Goal: Navigation & Orientation: Find specific page/section

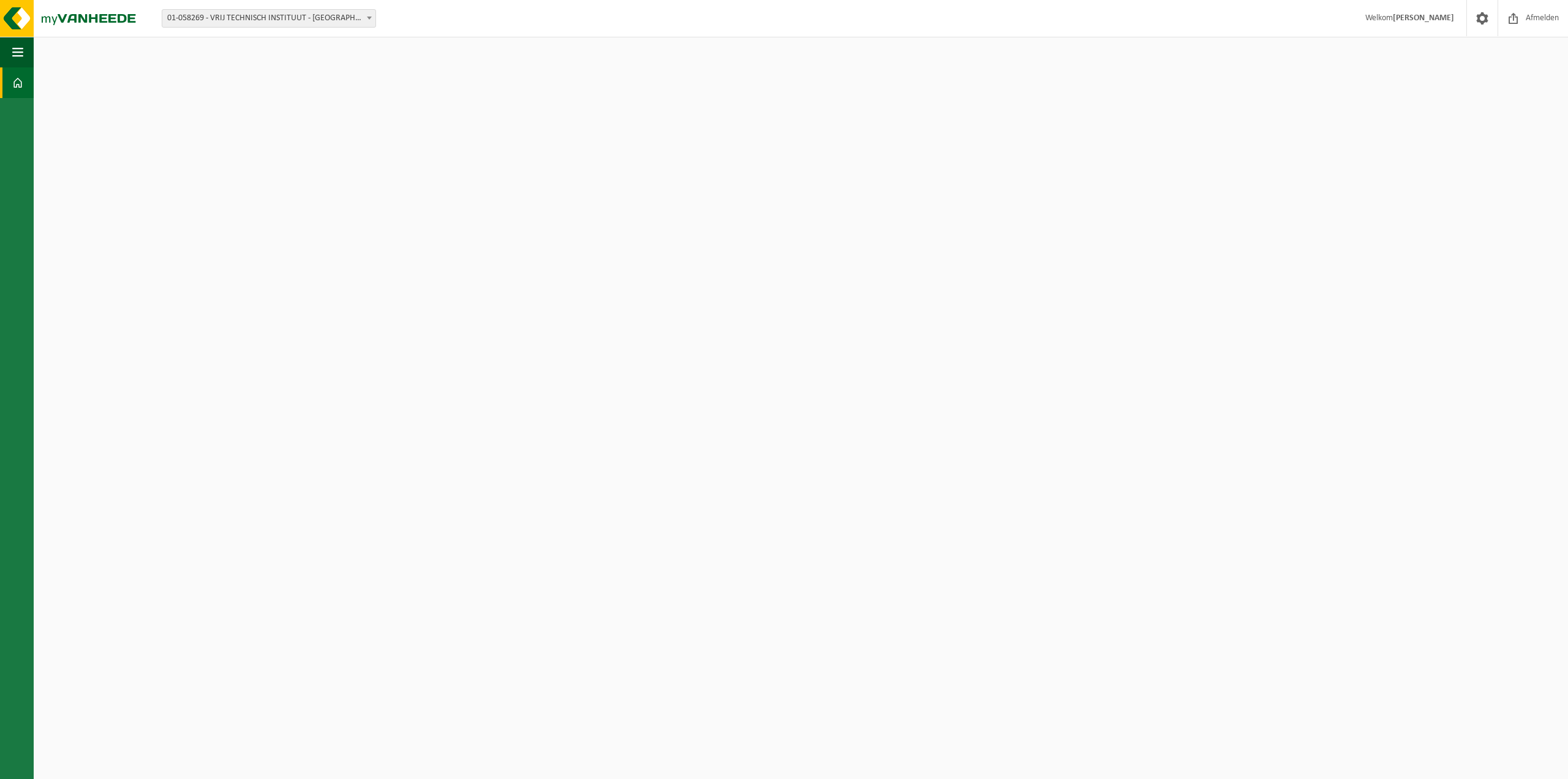
click at [17, 83] on span at bounding box center [17, 82] width 11 height 31
click at [369, 17] on b at bounding box center [369, 18] width 5 height 3
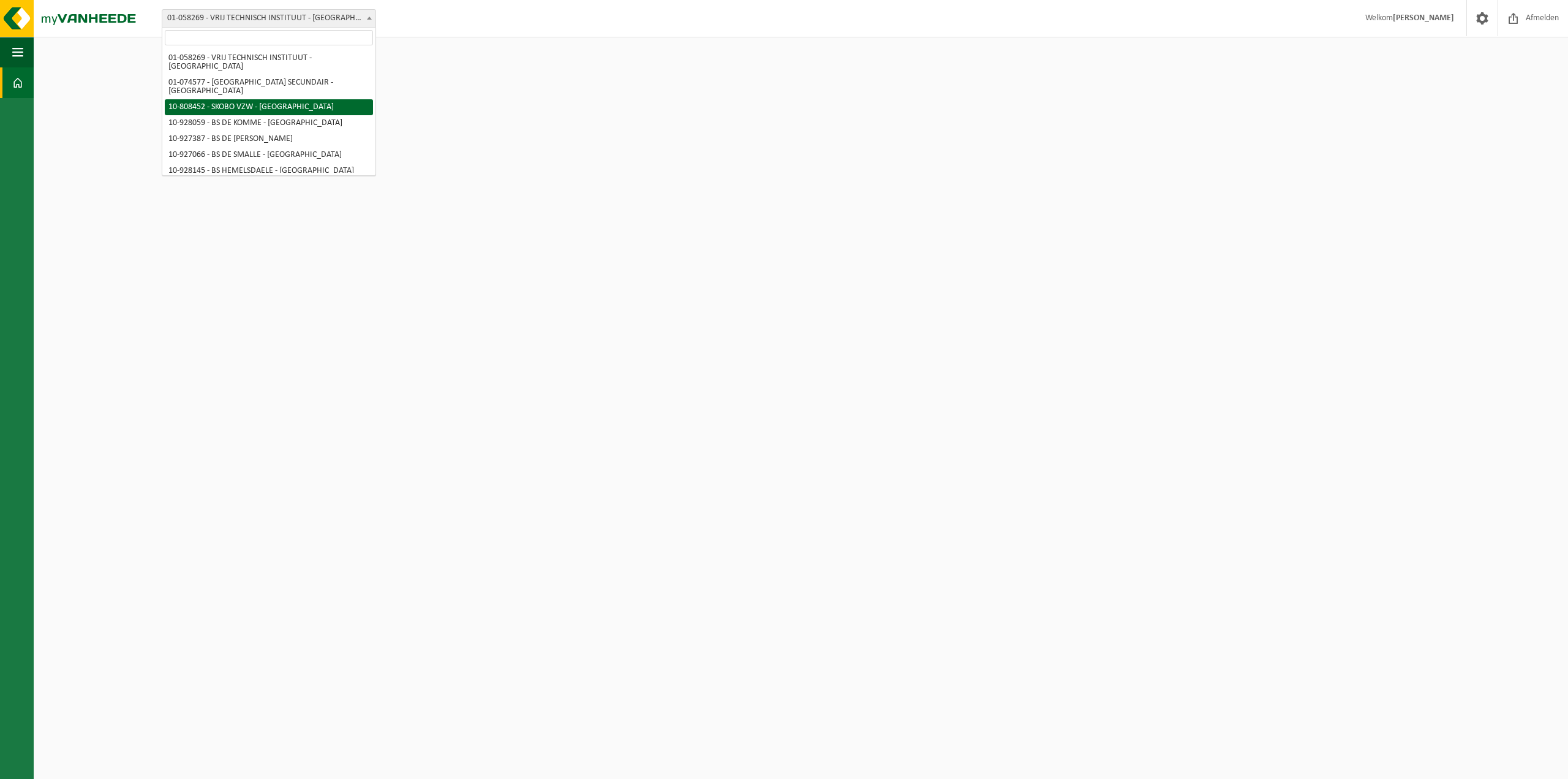
select select "36592"
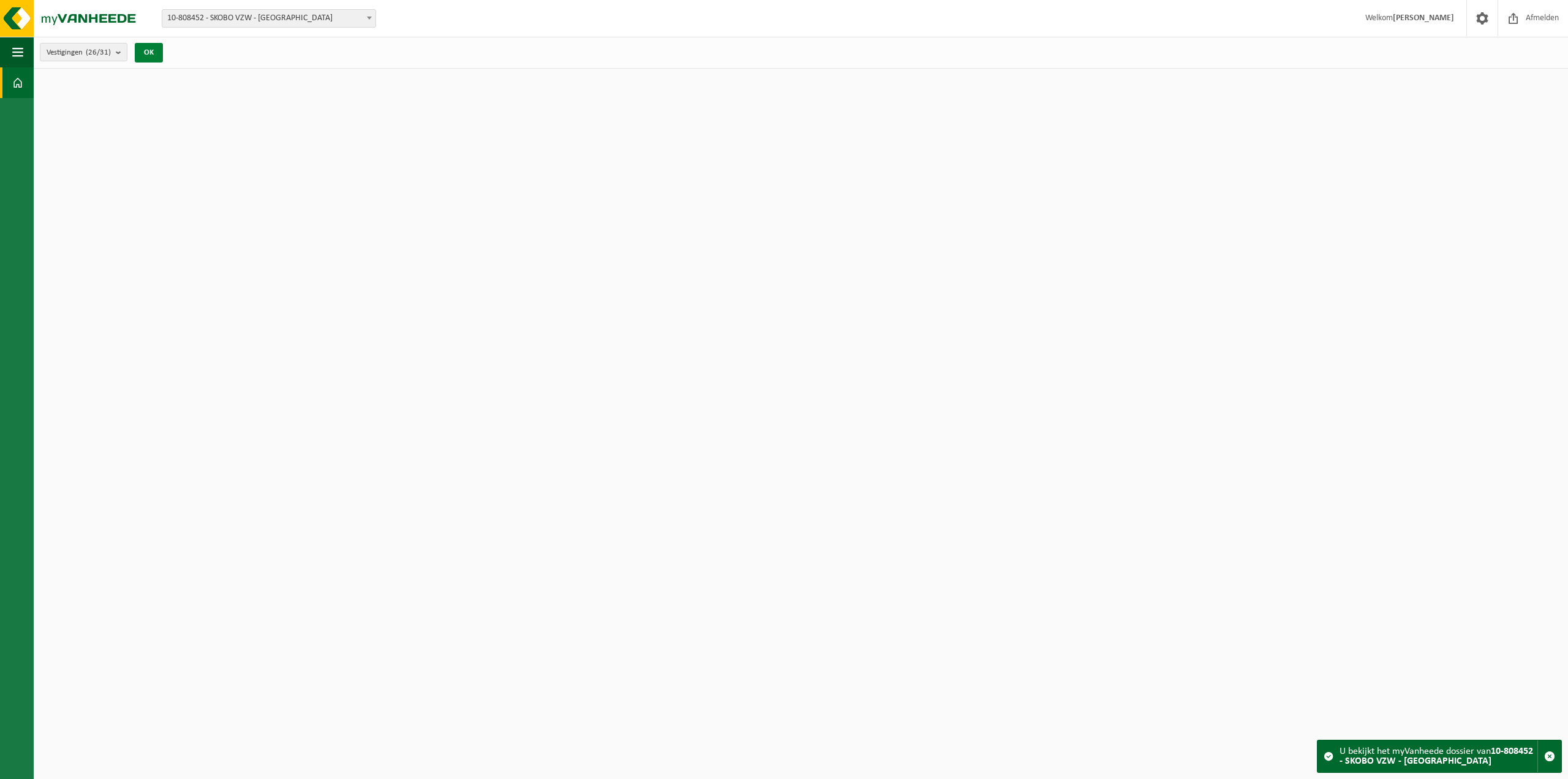
click at [144, 51] on button "OK" at bounding box center [149, 53] width 28 height 20
click at [120, 52] on b "submit" at bounding box center [120, 51] width 11 height 17
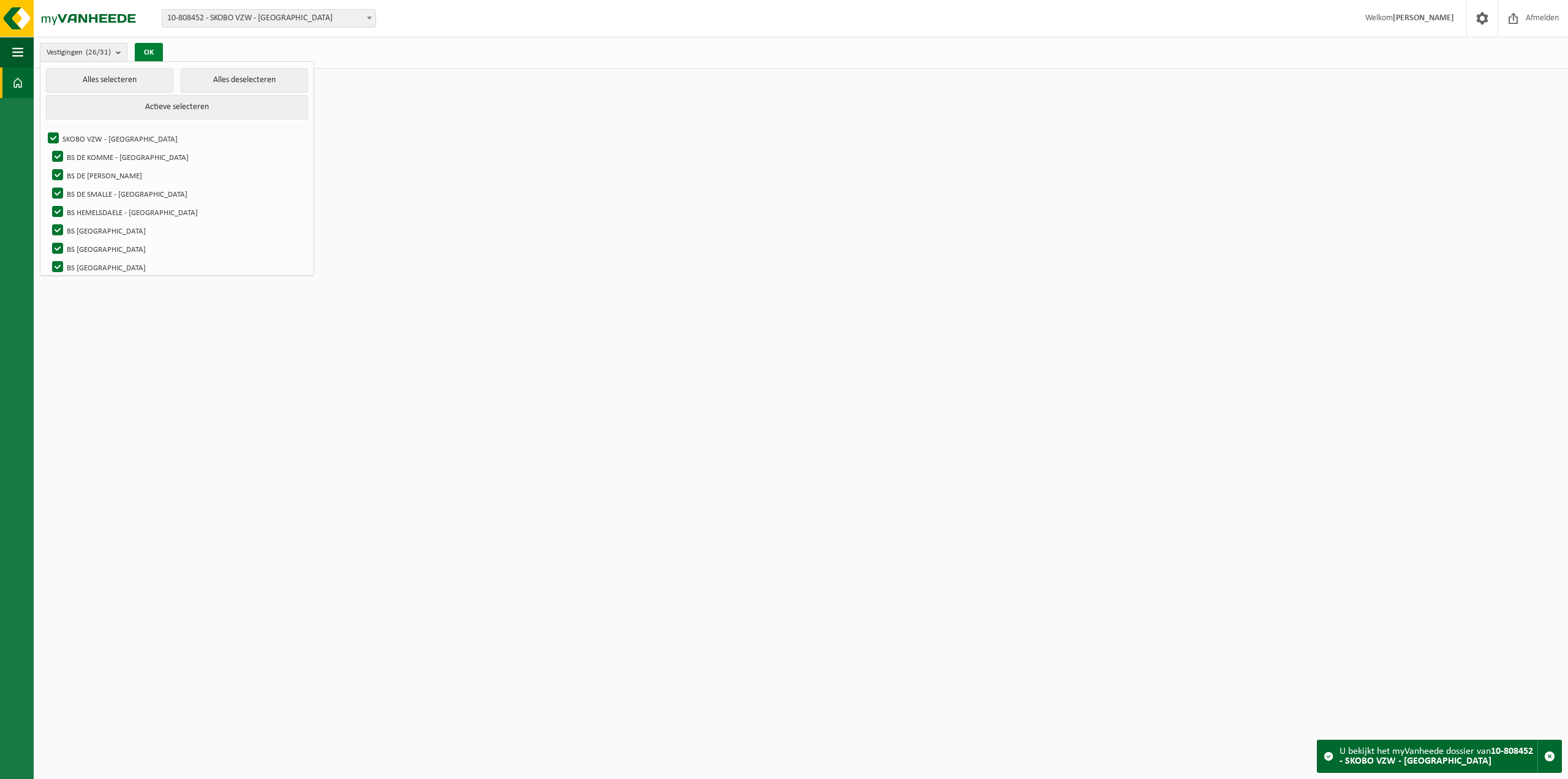
click at [154, 48] on button "OK" at bounding box center [149, 53] width 28 height 20
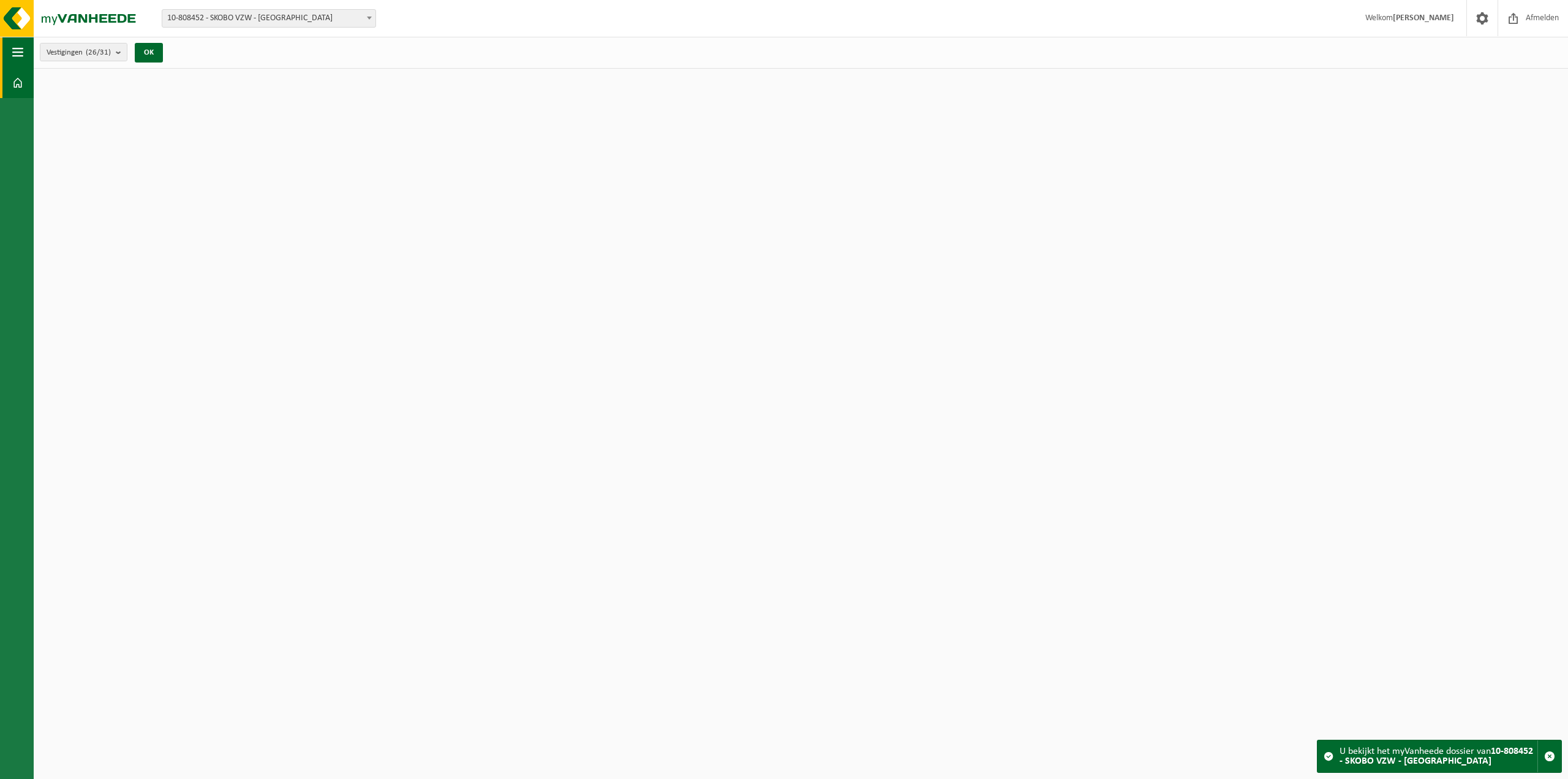
click at [18, 50] on span "button" at bounding box center [17, 51] width 11 height 31
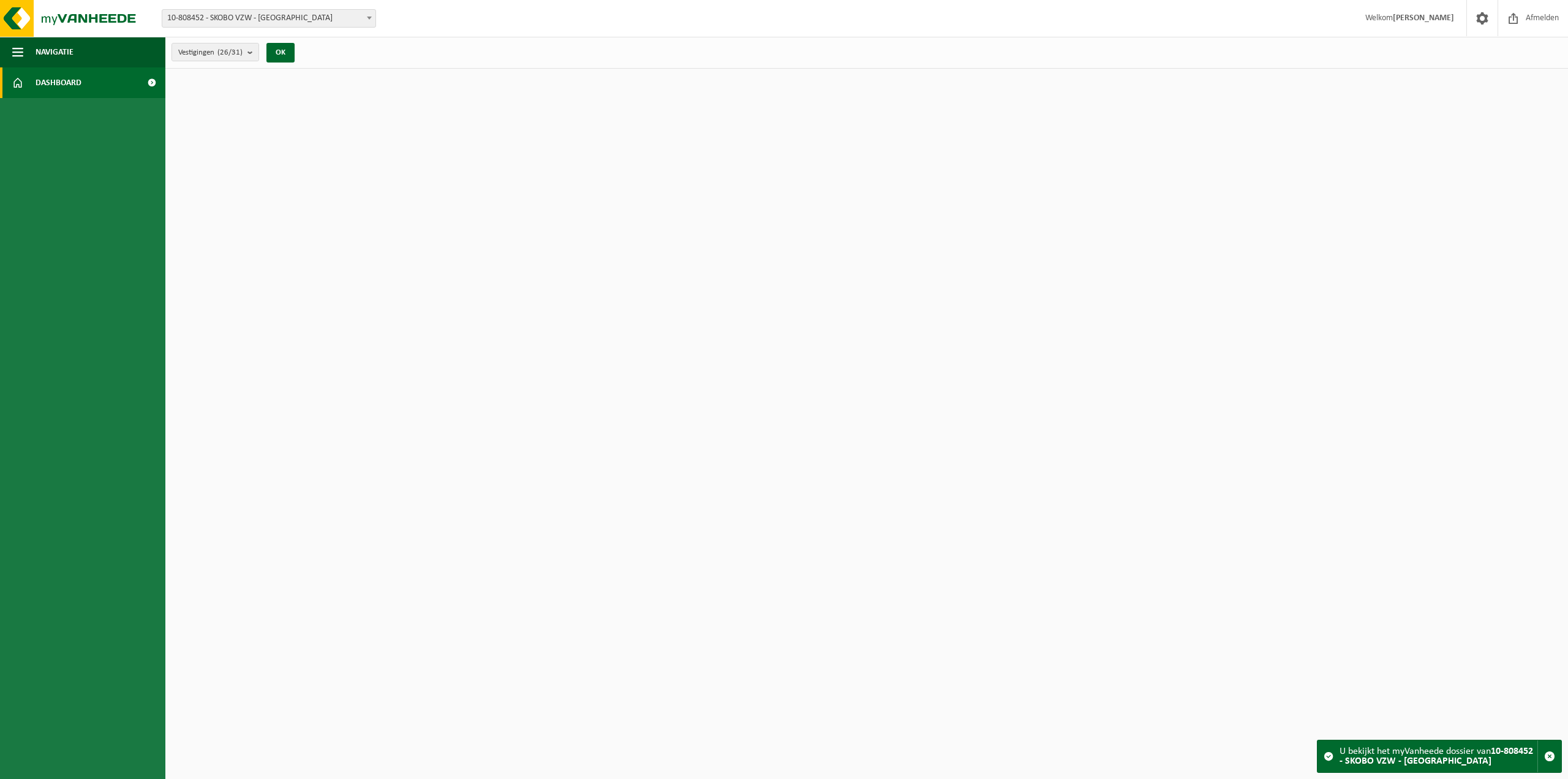
click at [60, 84] on span "Dashboard" at bounding box center [58, 82] width 46 height 31
click at [149, 81] on span at bounding box center [151, 82] width 27 height 31
click at [149, 81] on span at bounding box center [151, 82] width 27 height 31
click at [1483, 14] on span at bounding box center [1483, 18] width 18 height 37
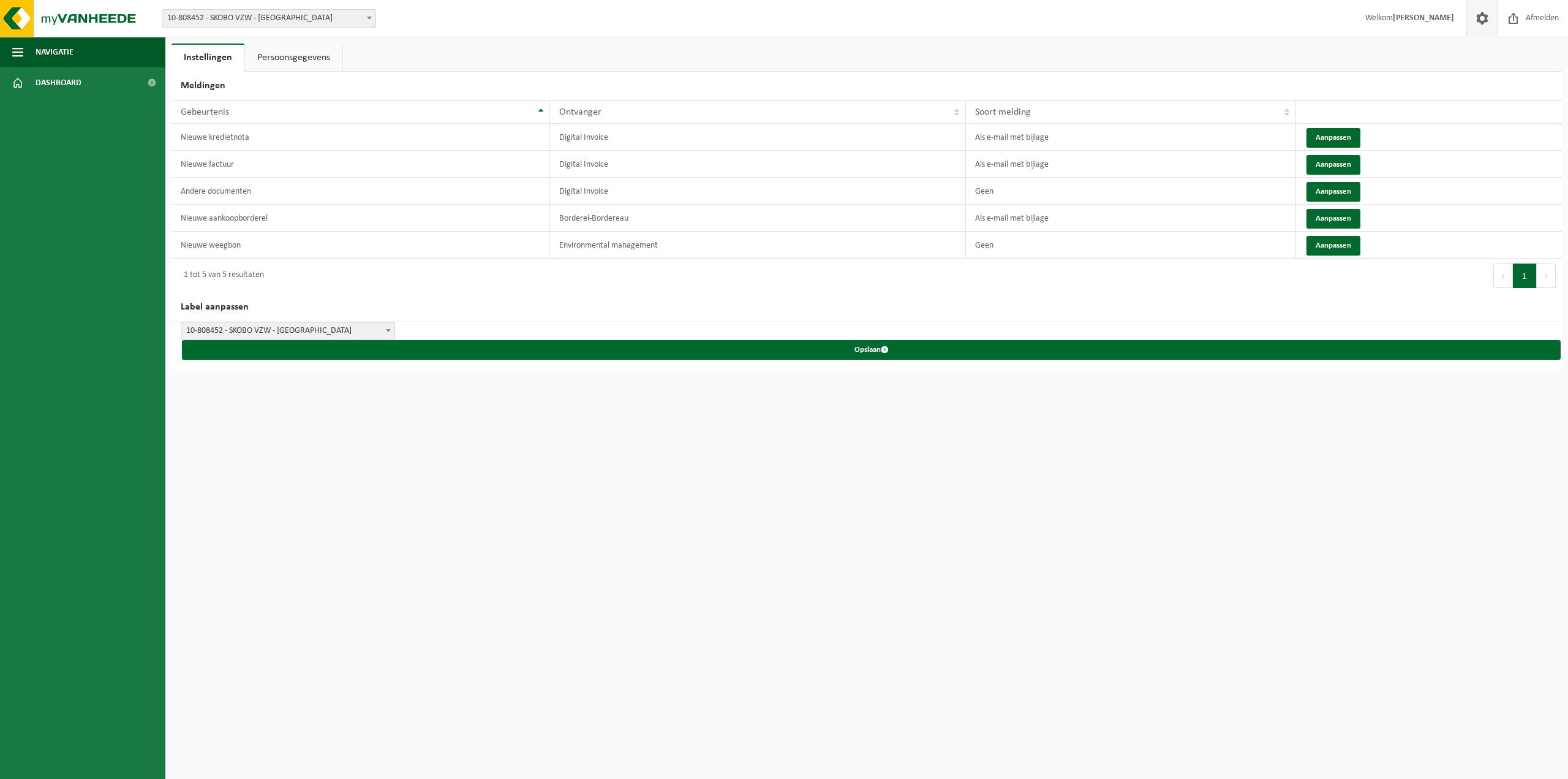
click at [297, 53] on link "Persoonsgegevens" at bounding box center [293, 57] width 97 height 28
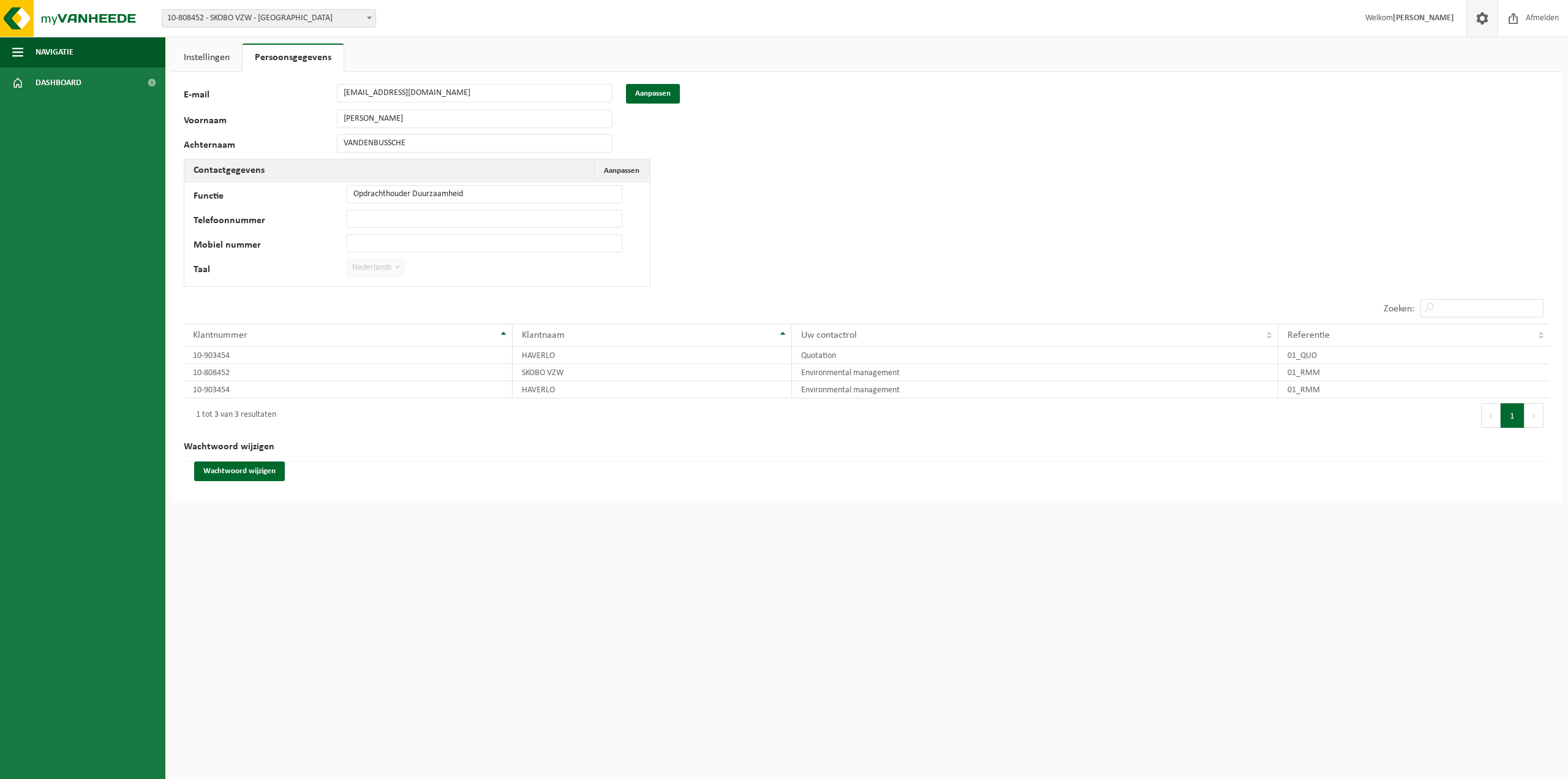
click at [219, 56] on link "Instellingen" at bounding box center [207, 57] width 71 height 28
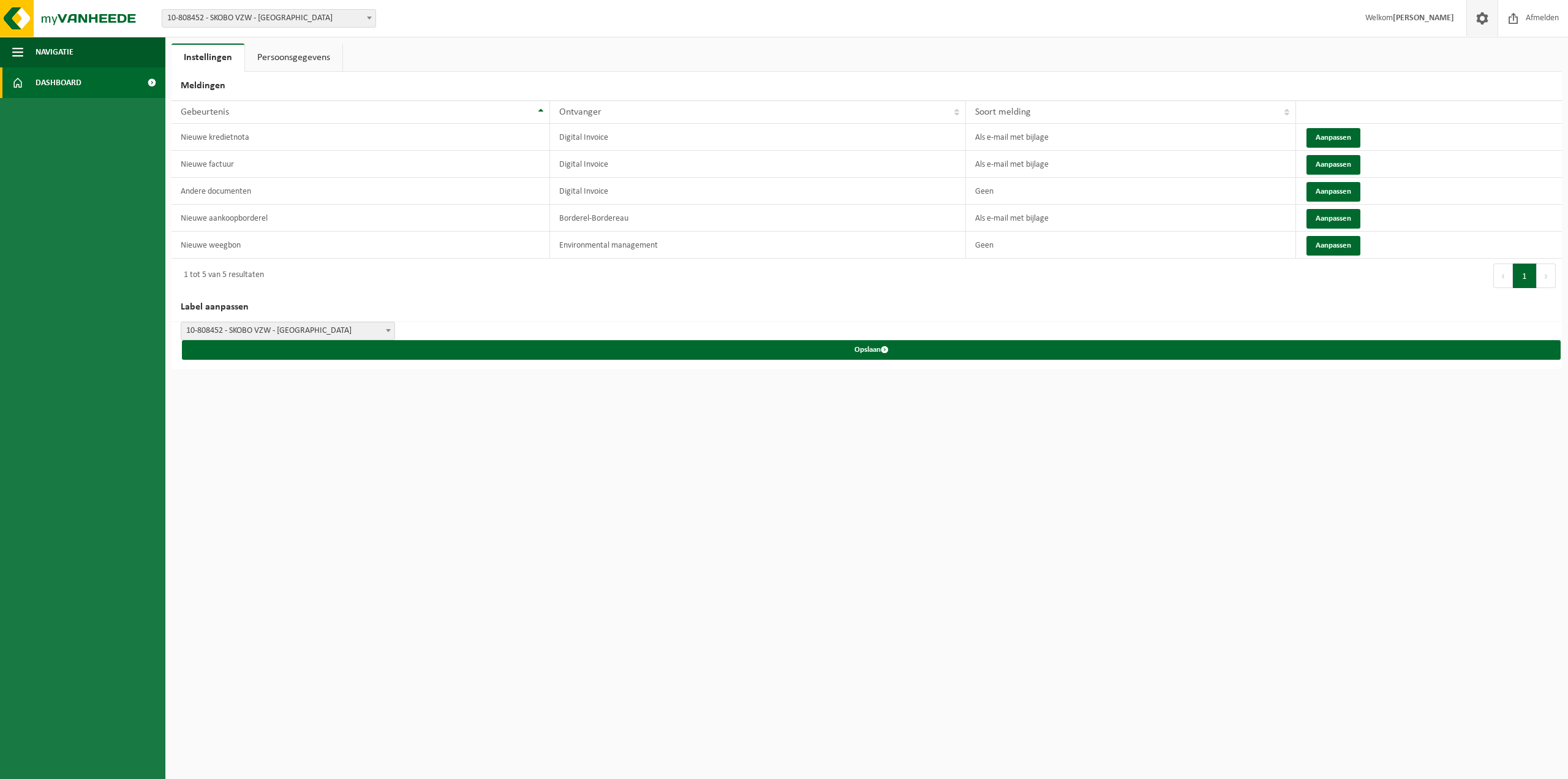
click at [107, 83] on link "Dashboard" at bounding box center [82, 82] width 165 height 31
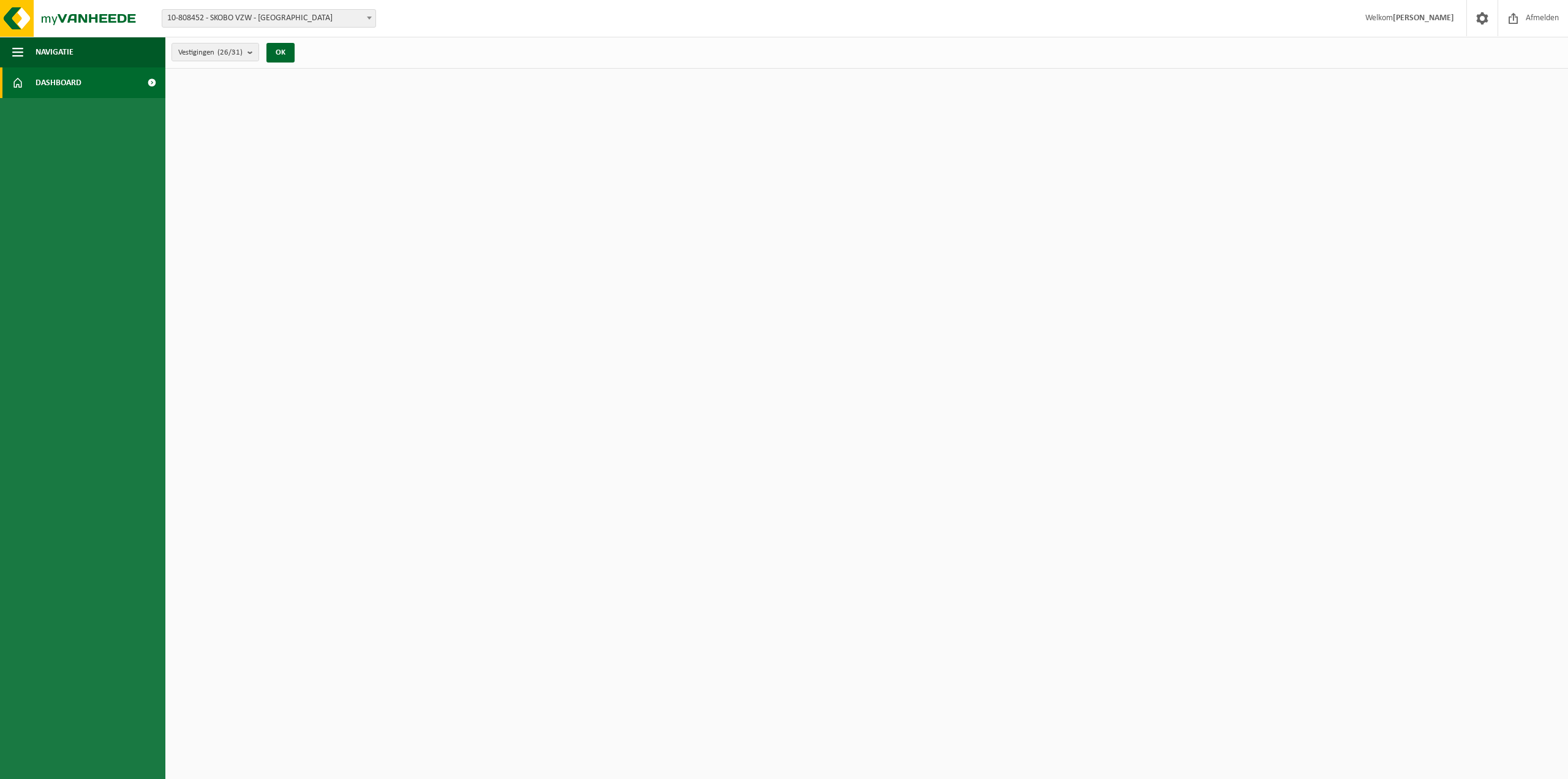
click at [153, 82] on span at bounding box center [151, 82] width 27 height 31
click at [254, 51] on b "submit" at bounding box center [252, 51] width 11 height 17
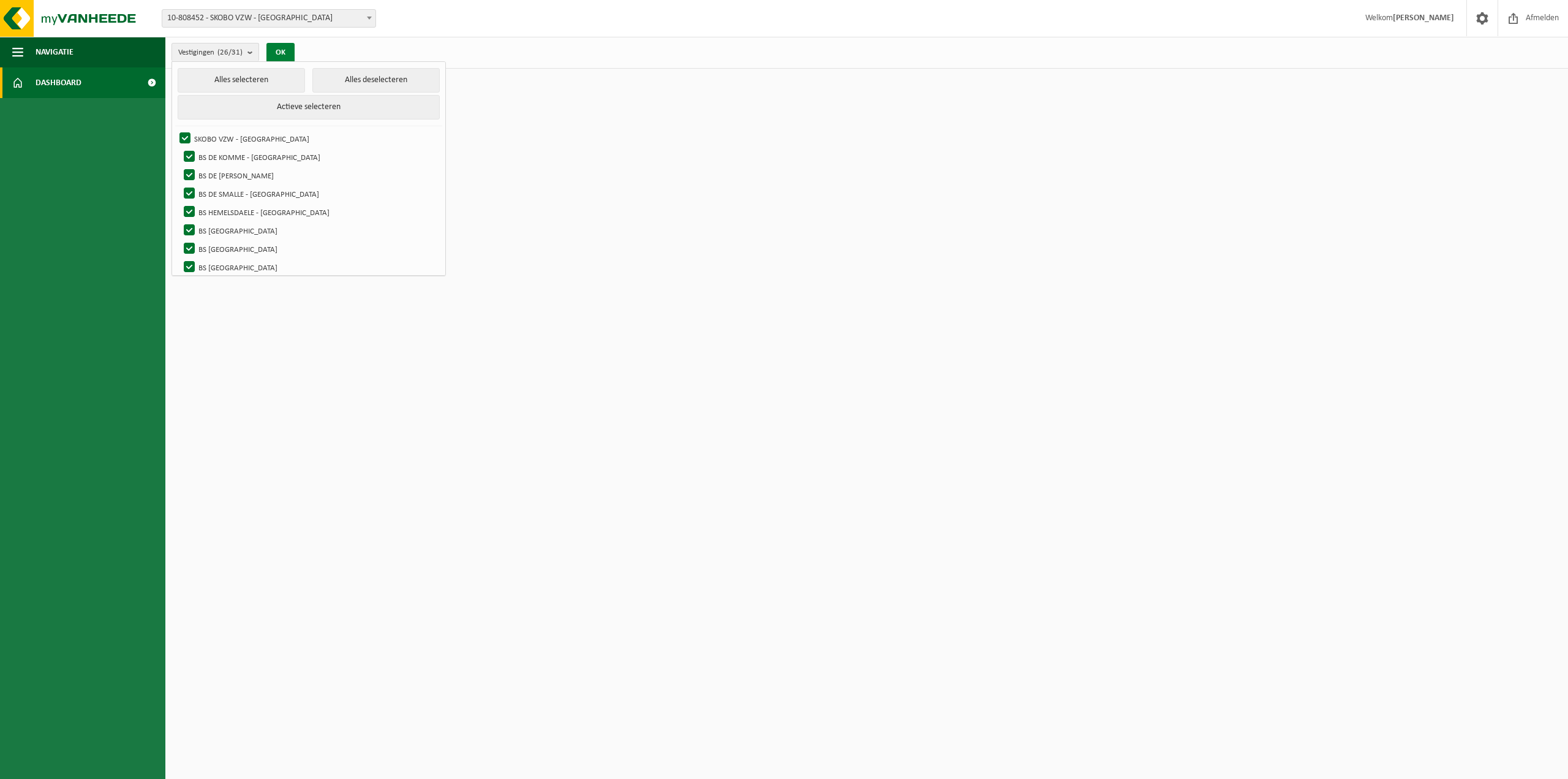
click at [281, 51] on button "OK" at bounding box center [281, 53] width 28 height 20
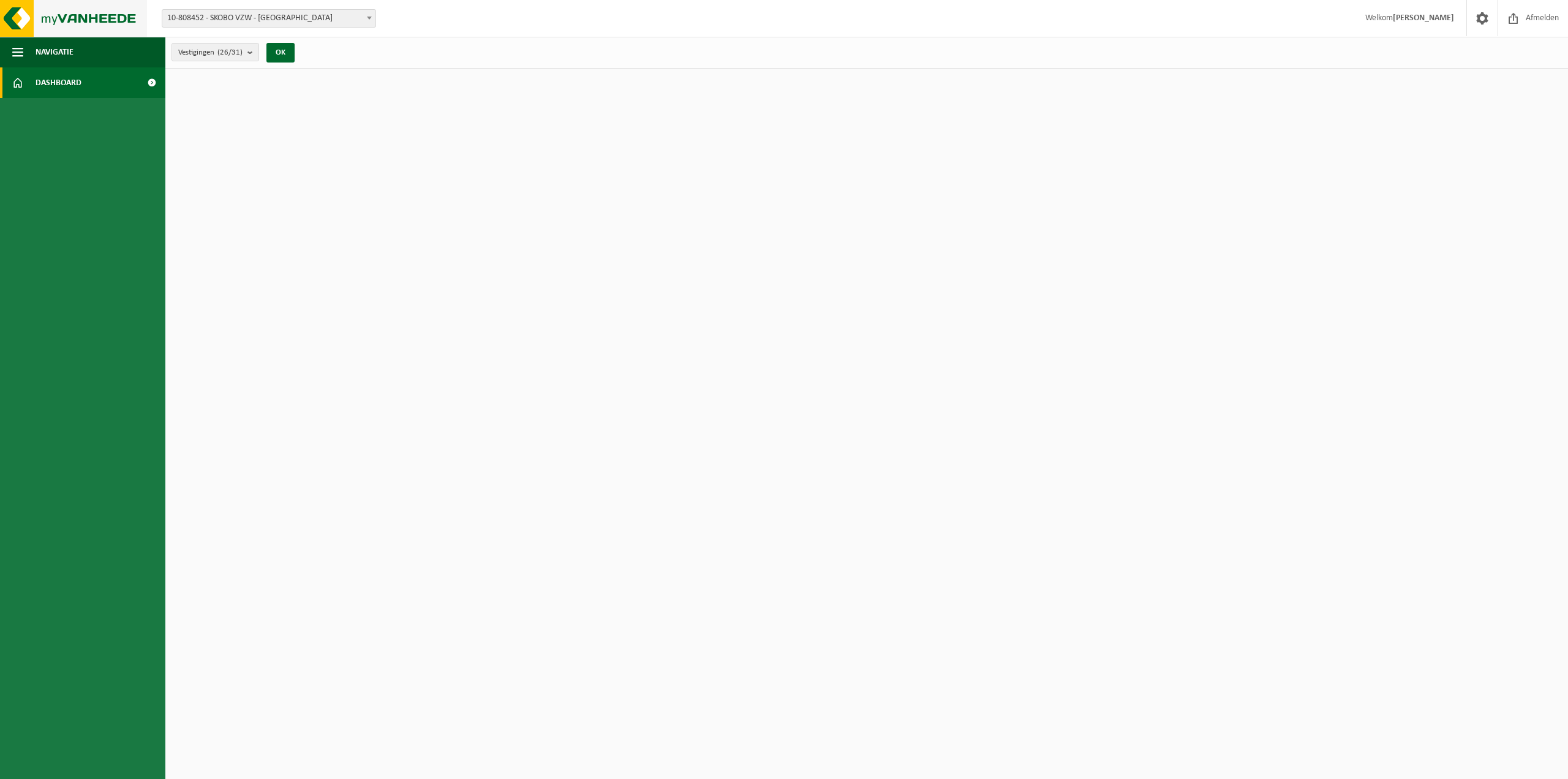
click at [18, 11] on img at bounding box center [73, 18] width 147 height 37
click at [26, 51] on button "Navigatie" at bounding box center [82, 51] width 165 height 31
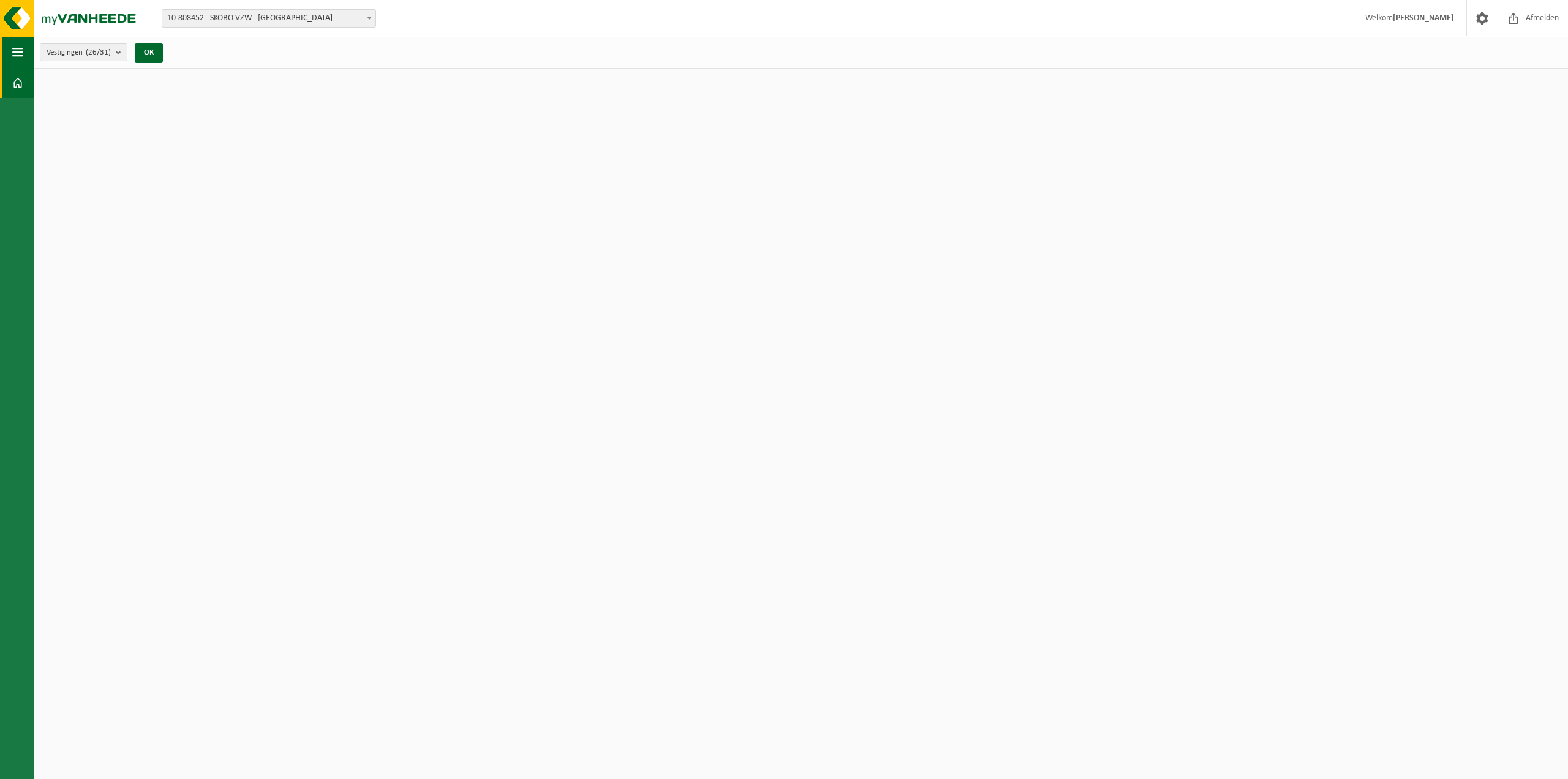
click at [26, 51] on button "Navigatie" at bounding box center [17, 51] width 34 height 31
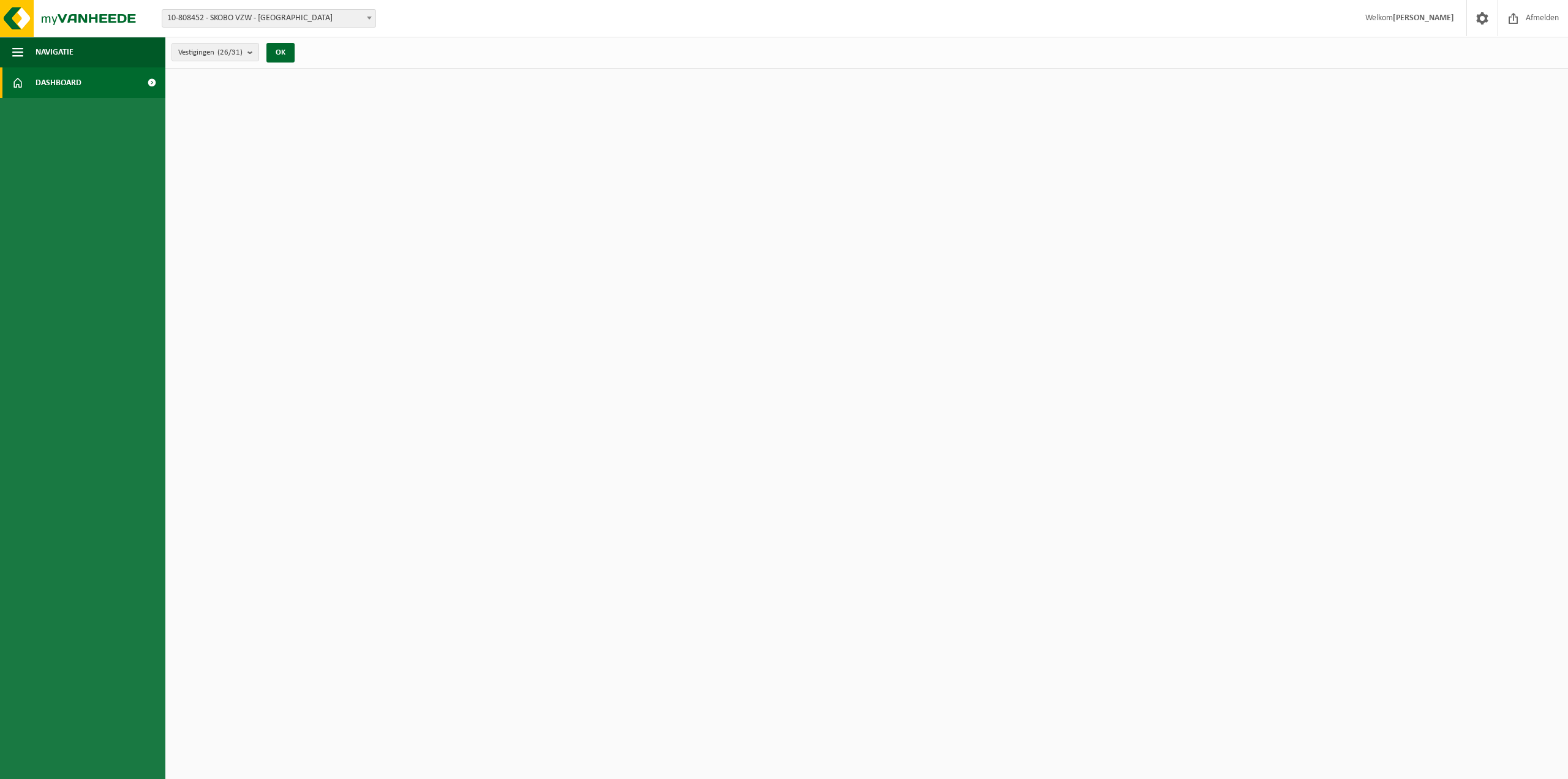
click at [71, 83] on span "Dashboard" at bounding box center [58, 82] width 46 height 31
click at [151, 81] on span at bounding box center [151, 82] width 27 height 31
